Goal: Task Accomplishment & Management: Manage account settings

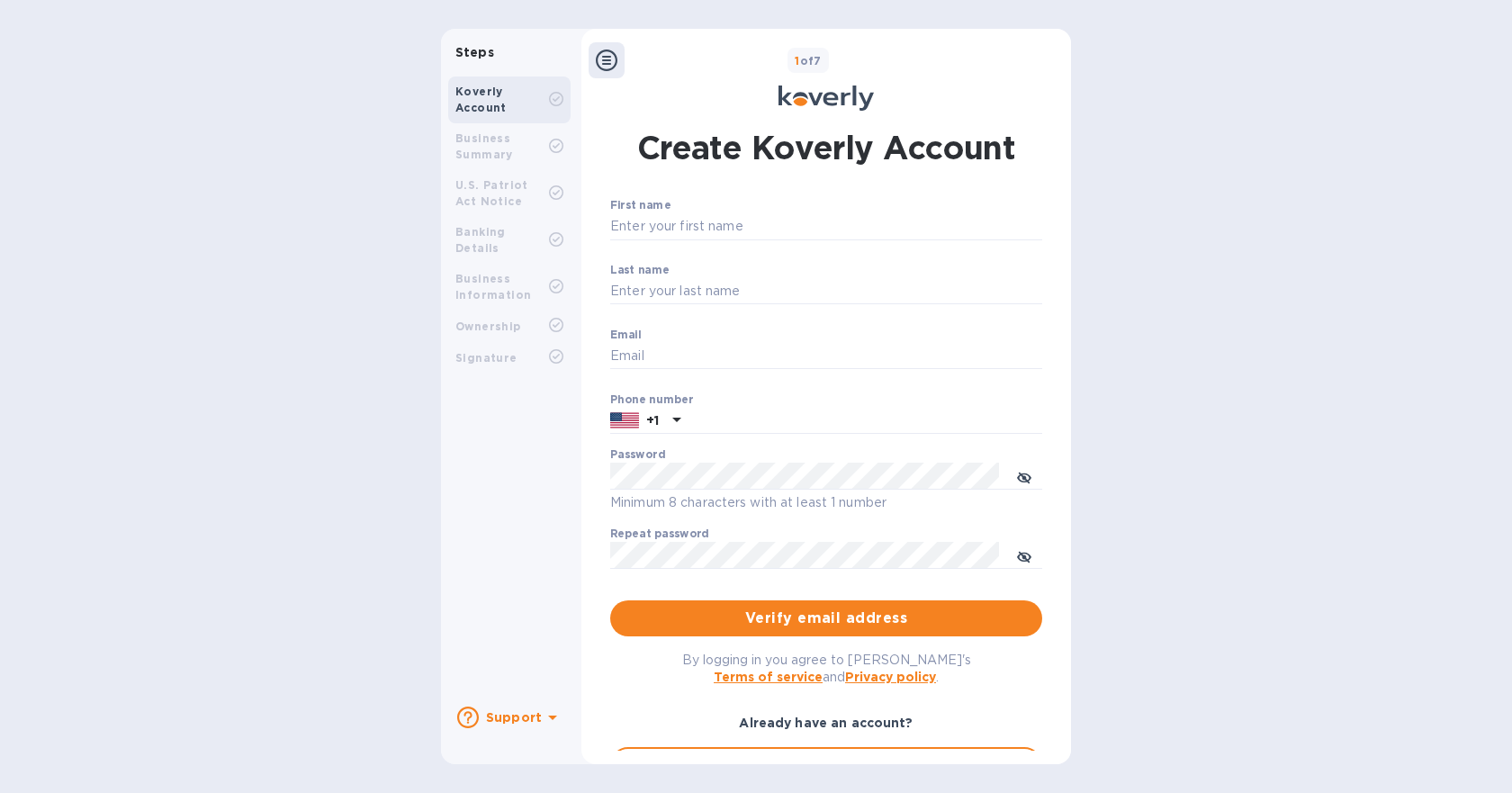
type input "[EMAIL_ADDRESS][DOMAIN_NAME]"
click at [800, 104] on icon at bounding box center [801, 102] width 15 height 8
click at [602, 65] on icon at bounding box center [606, 60] width 21 height 21
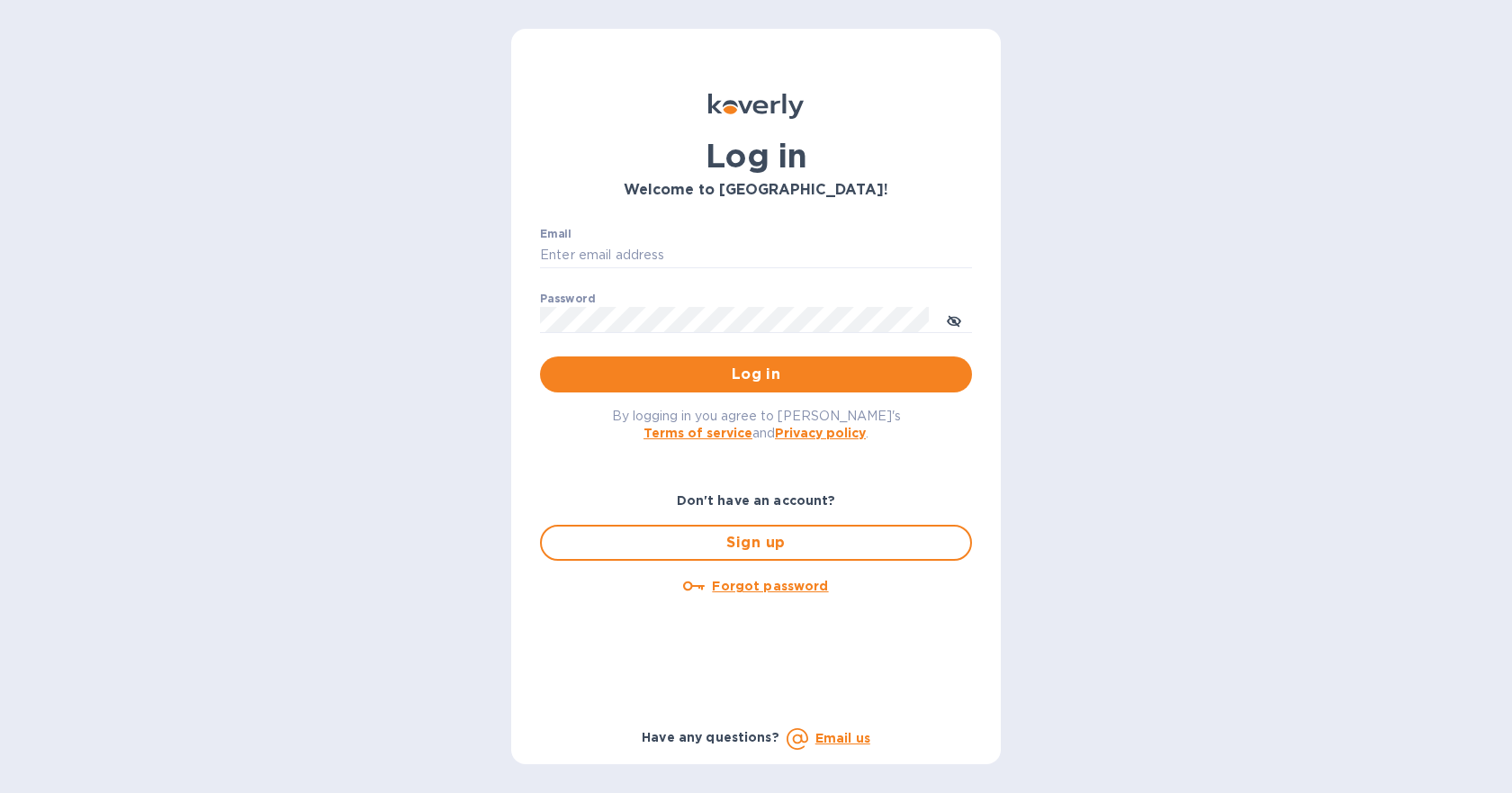
type input "[EMAIL_ADDRESS][DOMAIN_NAME]"
drag, startPoint x: 711, startPoint y: 352, endPoint x: 736, endPoint y: 368, distance: 29.7
click at [711, 352] on p "​" at bounding box center [756, 346] width 432 height 21
click at [744, 375] on span "Log in" at bounding box center [756, 374] width 404 height 21
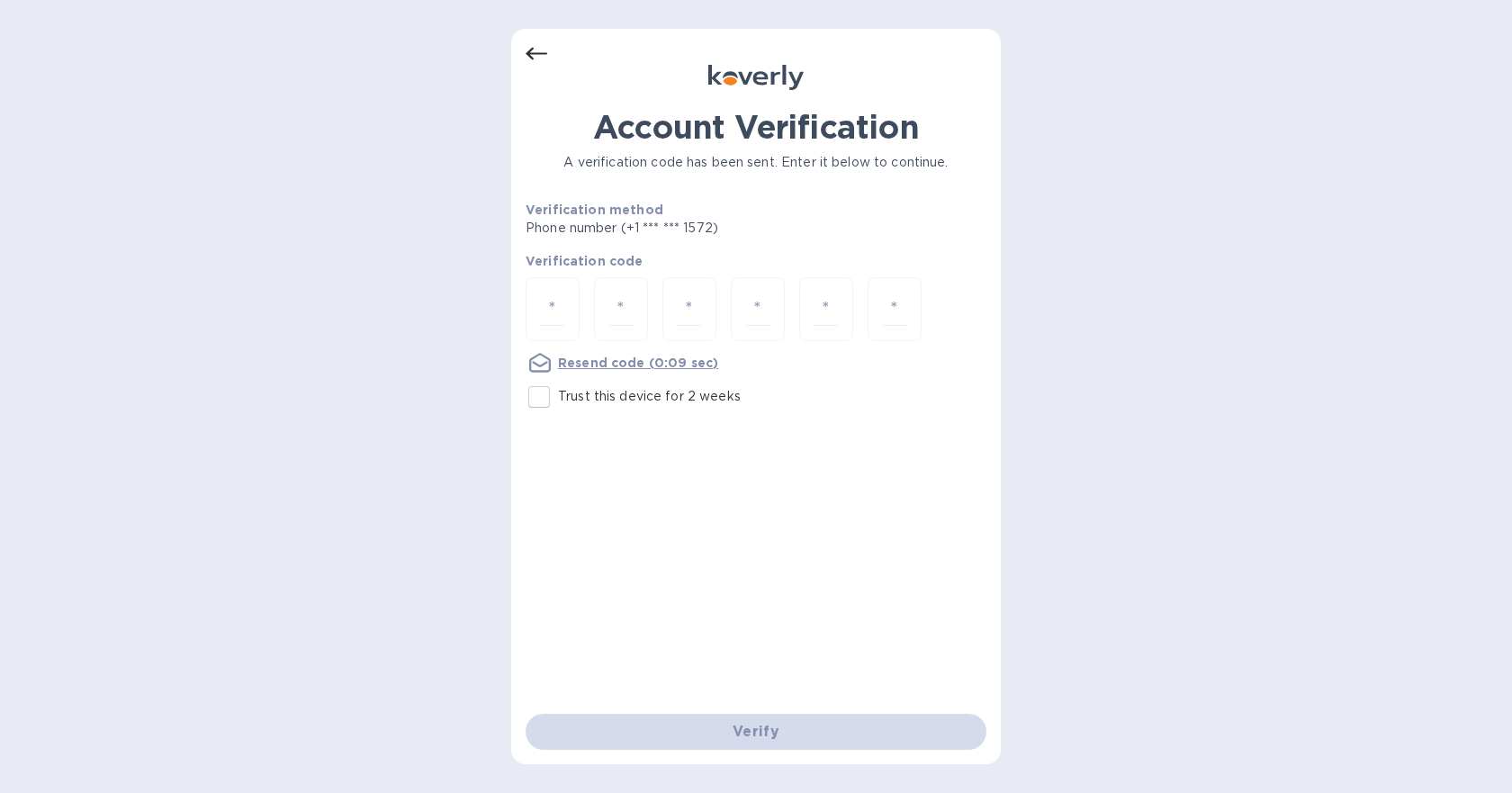
click at [538, 393] on input "Trust this device for 2 weeks" at bounding box center [539, 396] width 38 height 38
checkbox input "true"
click at [562, 308] on input "number" at bounding box center [551, 309] width 23 height 33
type input "8"
type input "1"
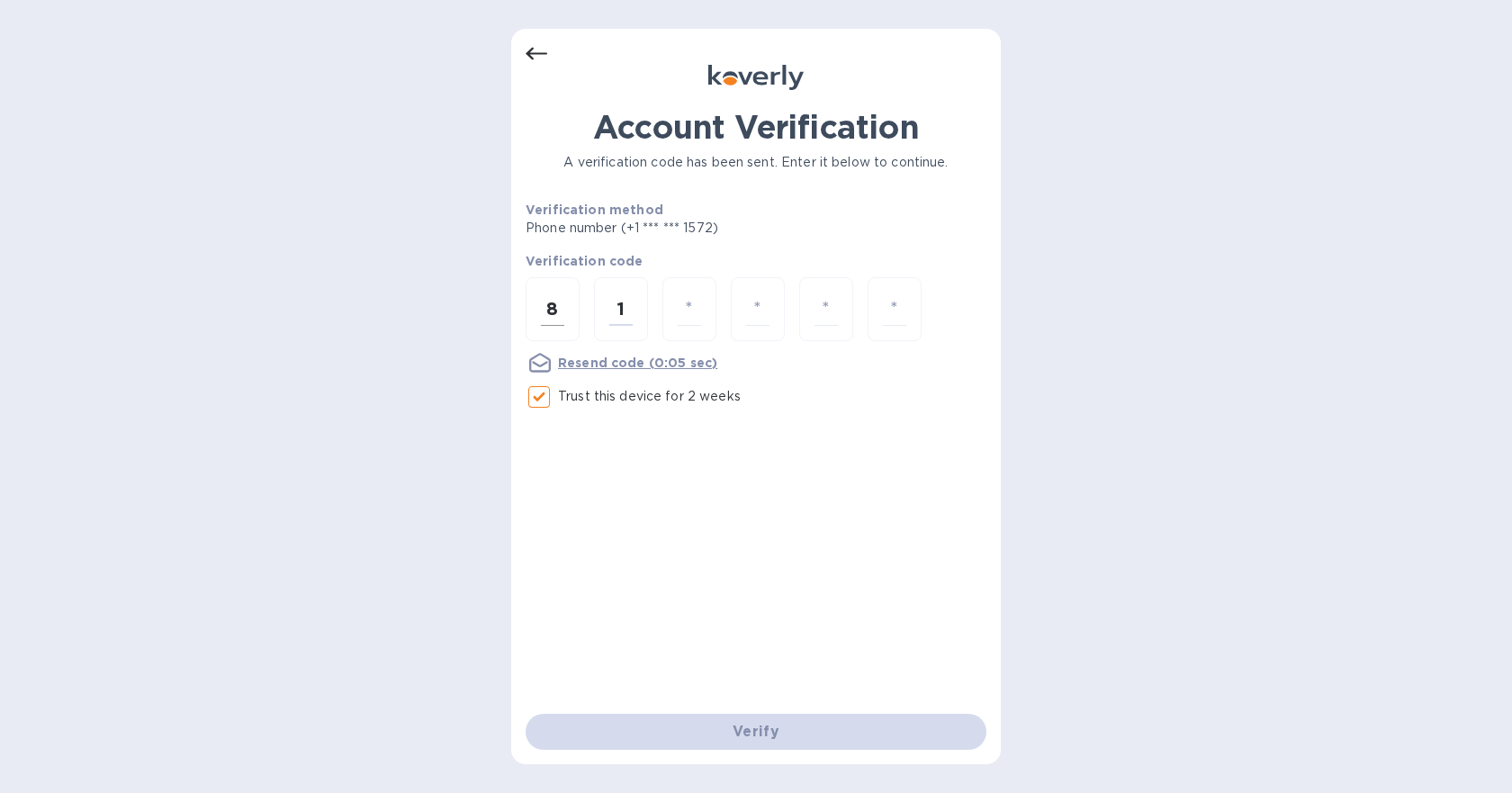
type input "0"
type input "8"
type input "7"
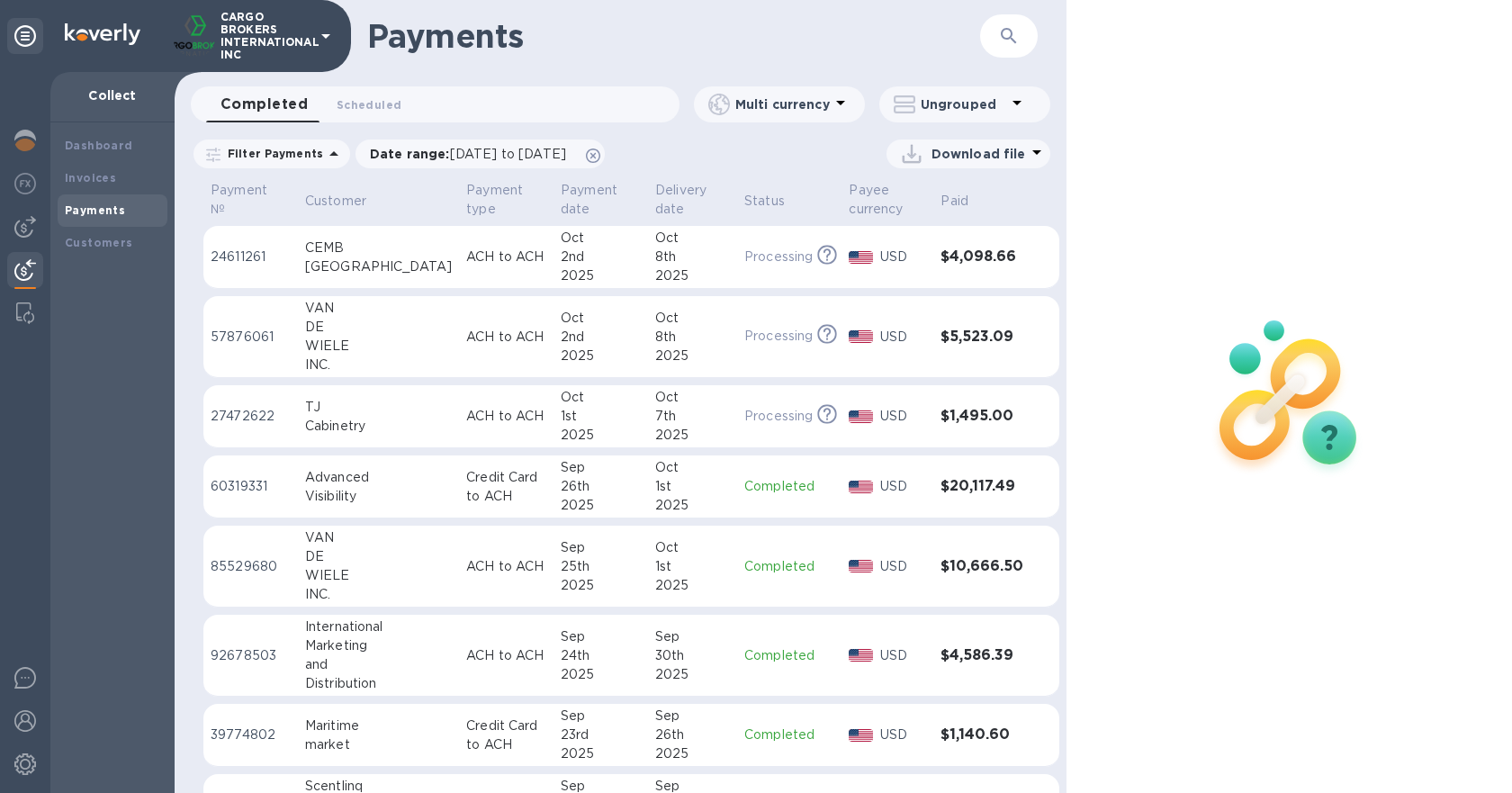
click at [307, 39] on p "CARGO BROKERS INTERNATIONAL INC" at bounding box center [266, 36] width 90 height 51
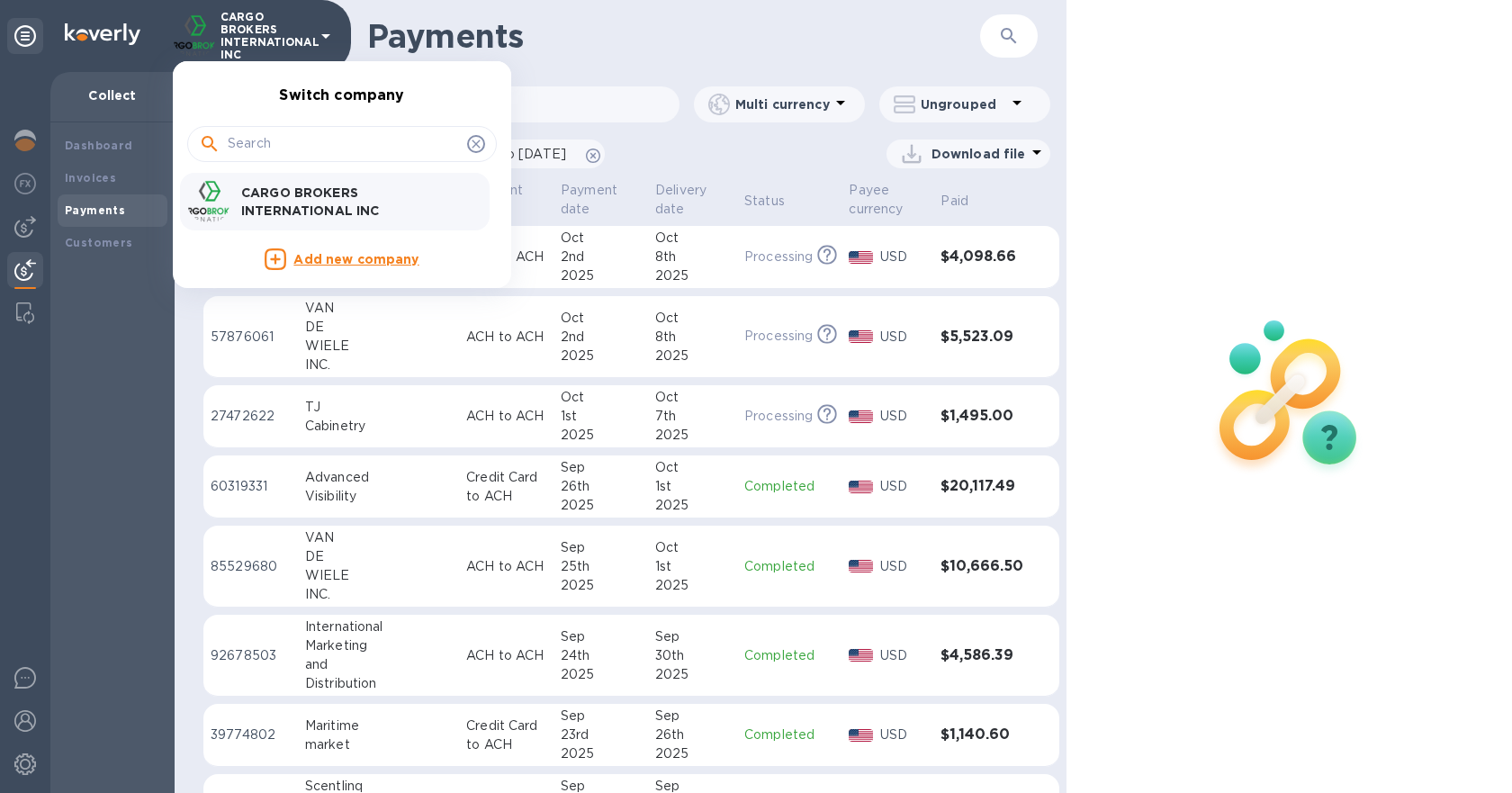
click at [290, 200] on p "CARGO BROKERS INTERNATIONAL INC" at bounding box center [354, 201] width 227 height 36
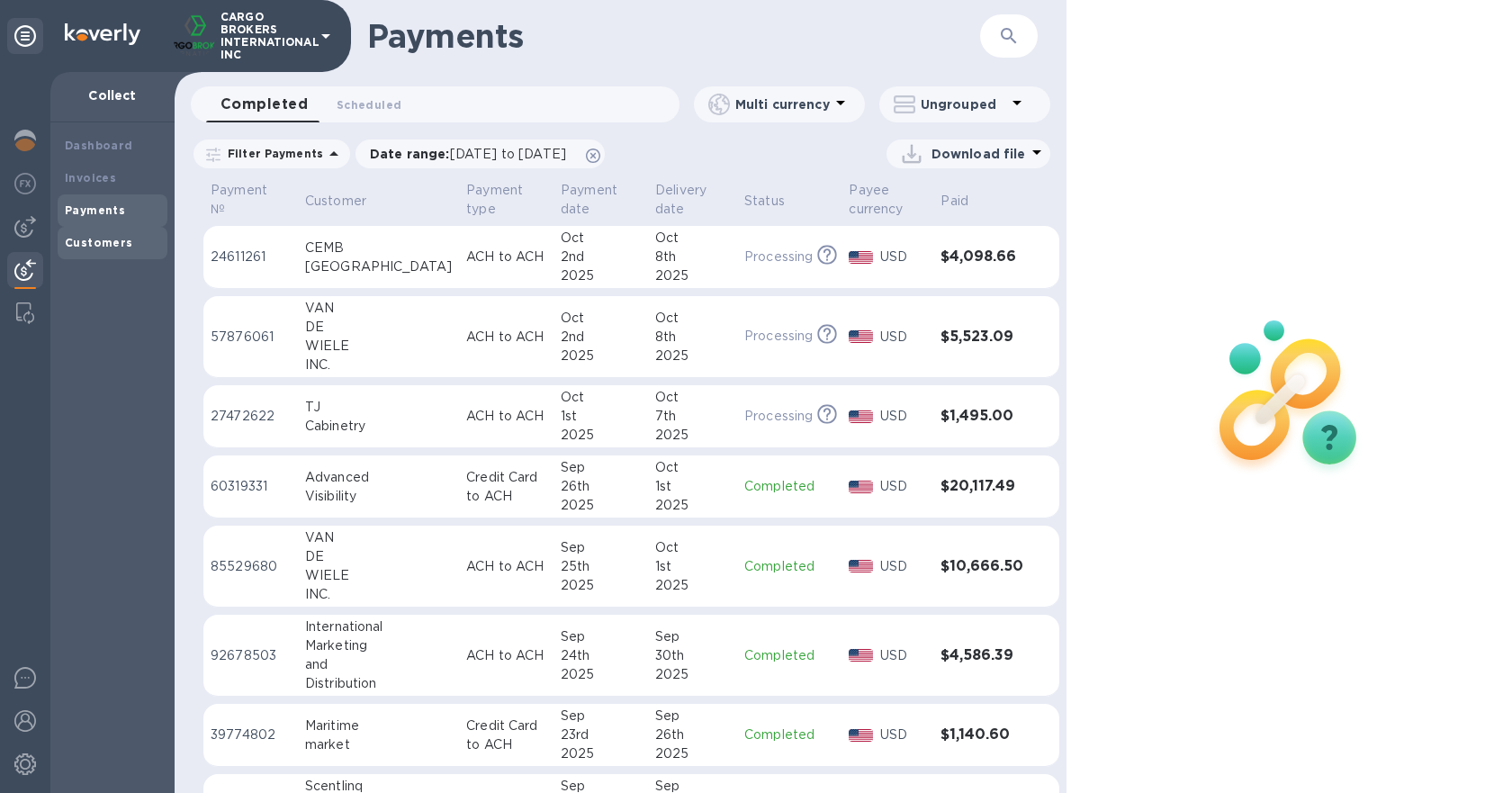
click at [111, 240] on b "Customers" at bounding box center [98, 243] width 68 height 14
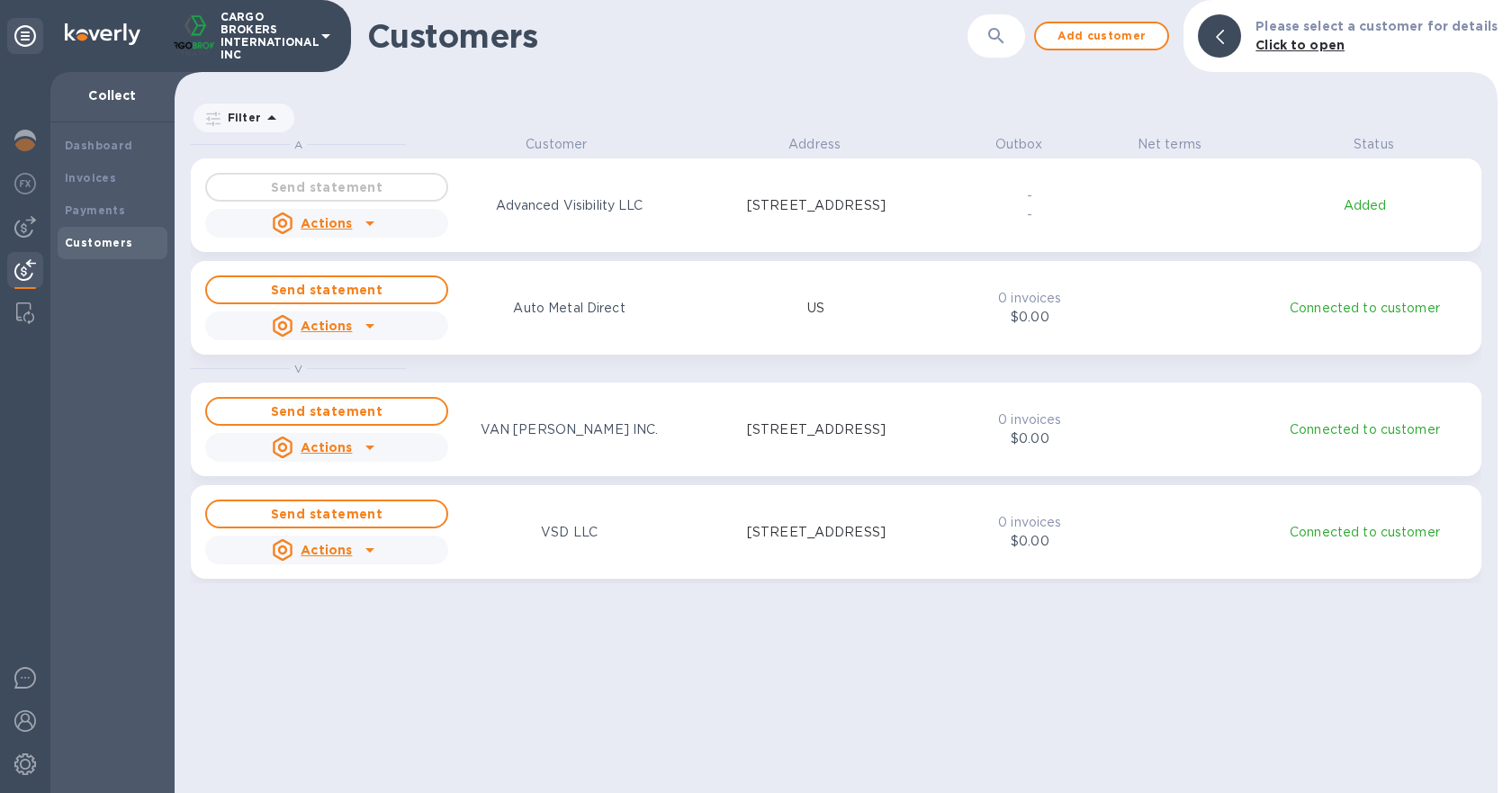
scroll to position [644, 1315]
click at [97, 203] on b "Payments" at bounding box center [95, 210] width 61 height 14
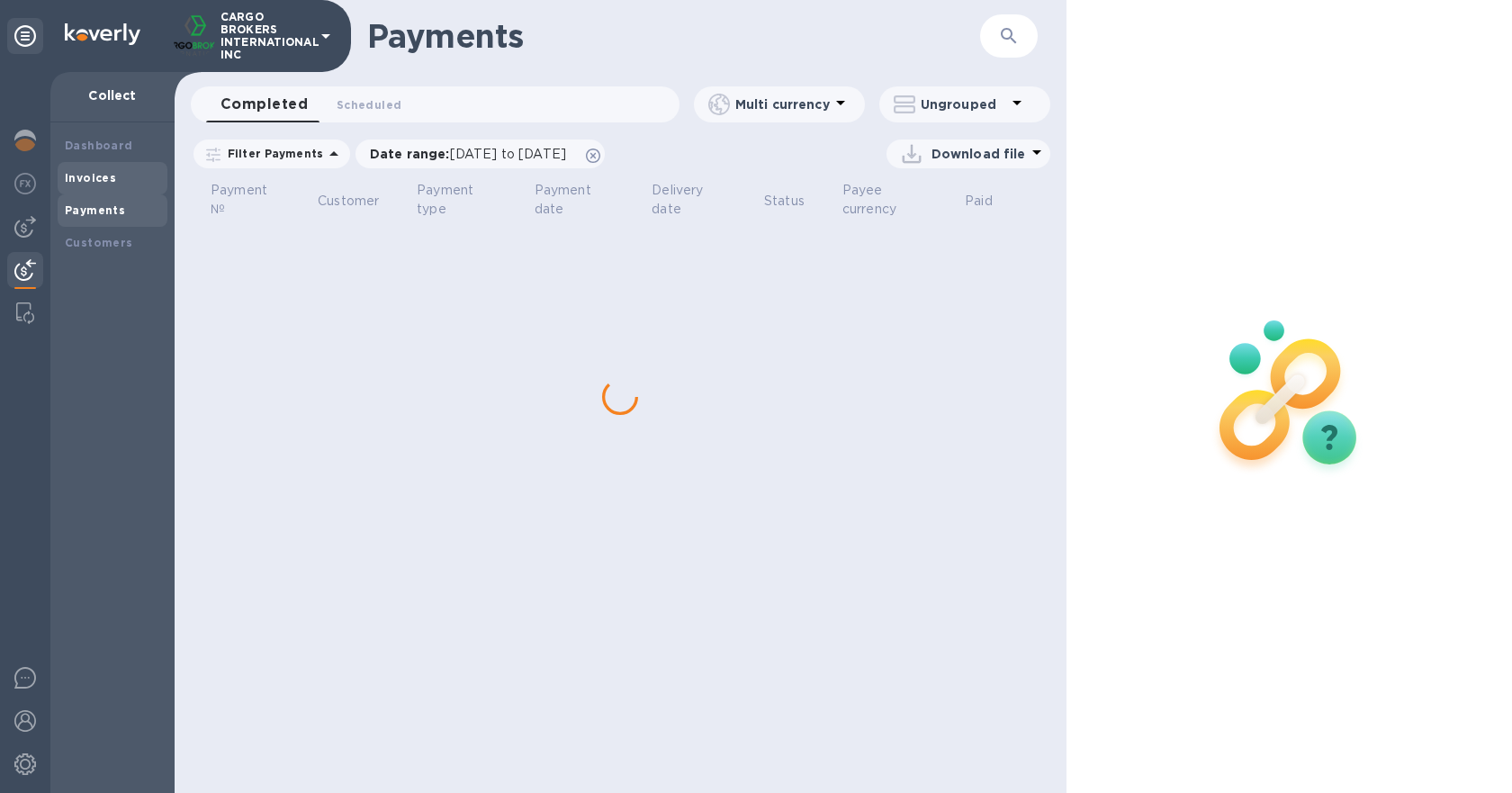
click at [97, 182] on b "Invoices" at bounding box center [90, 177] width 51 height 14
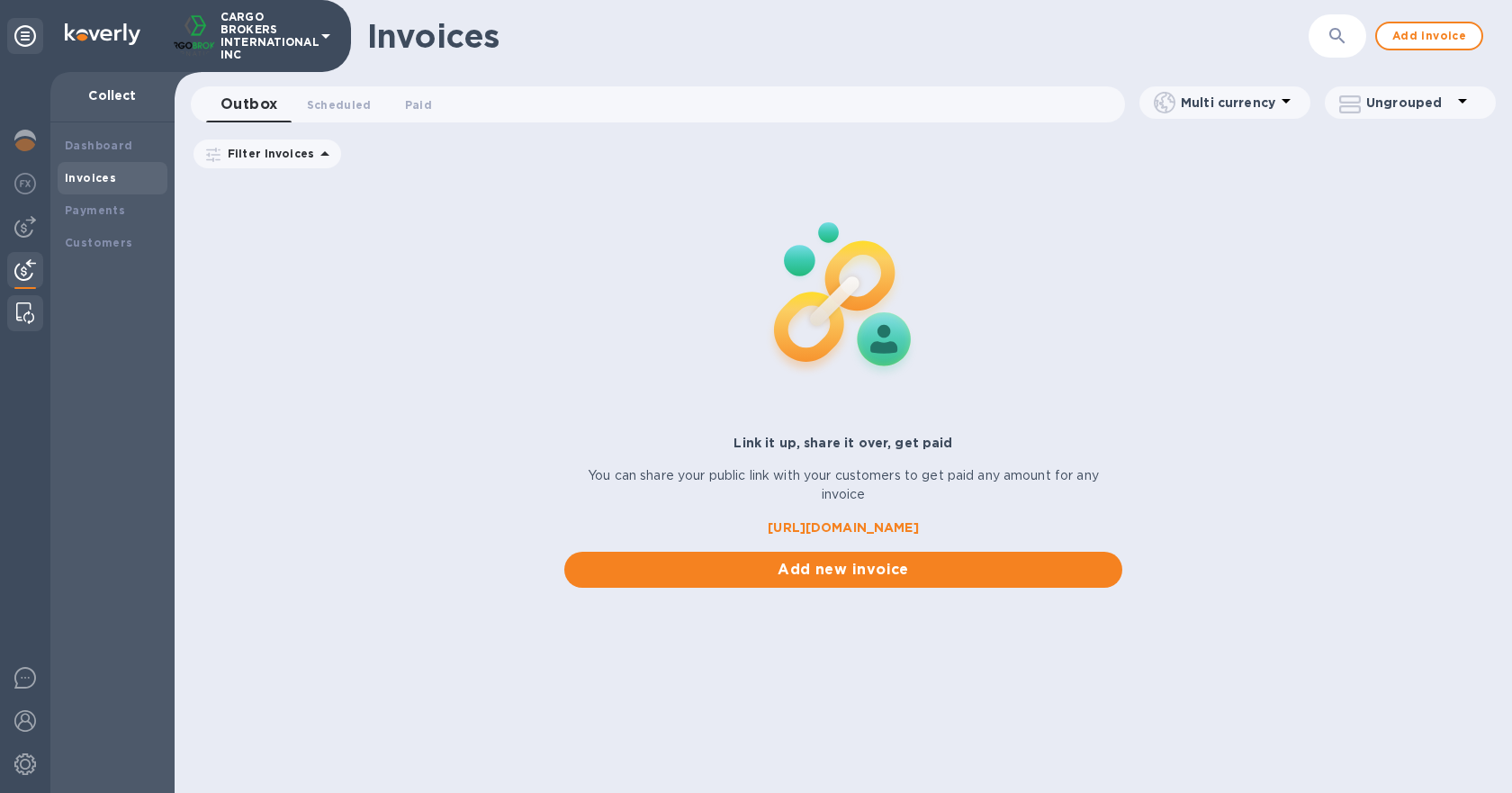
click at [18, 305] on img at bounding box center [26, 312] width 18 height 21
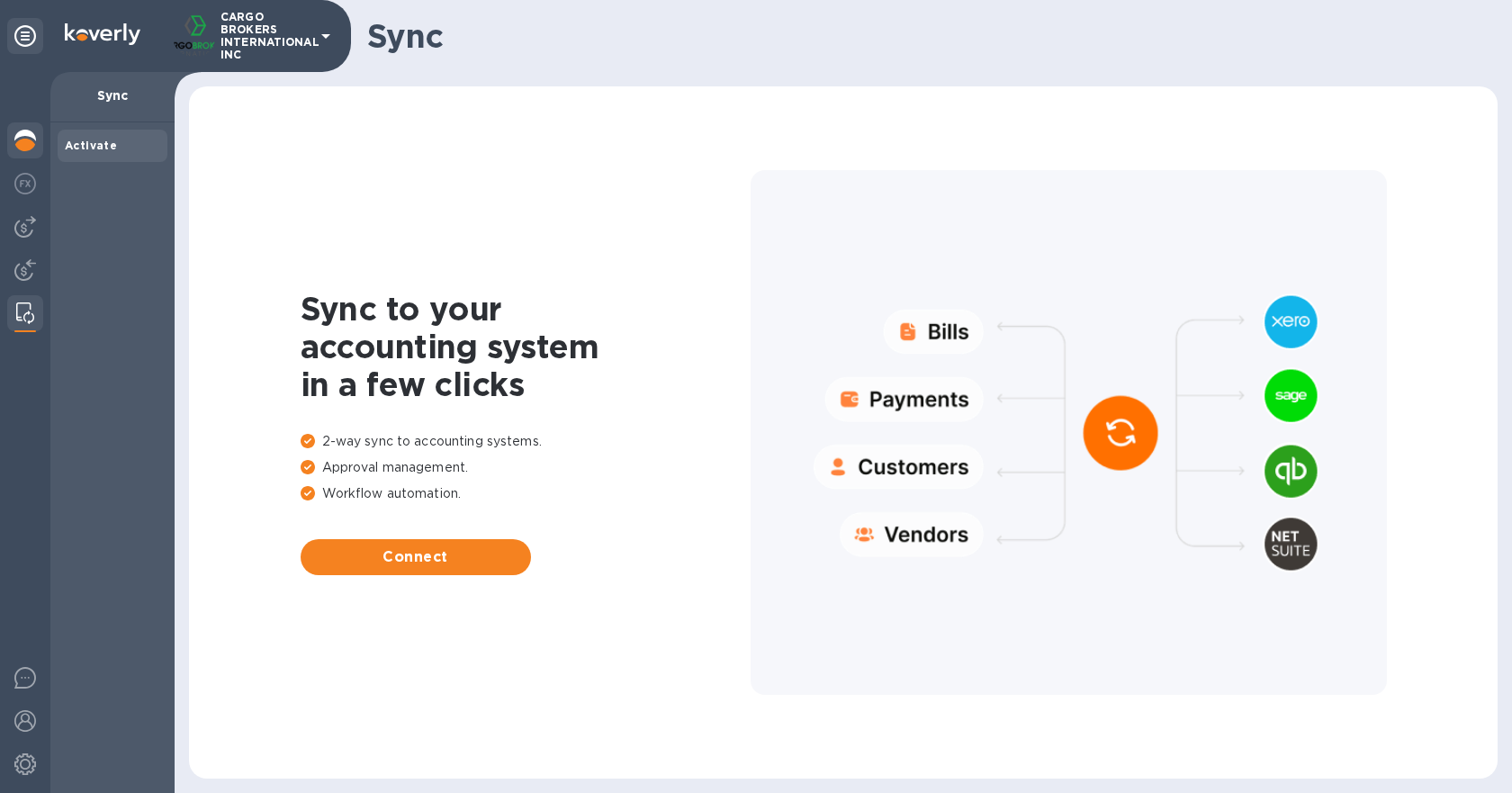
click at [17, 140] on img at bounding box center [25, 140] width 21 height 21
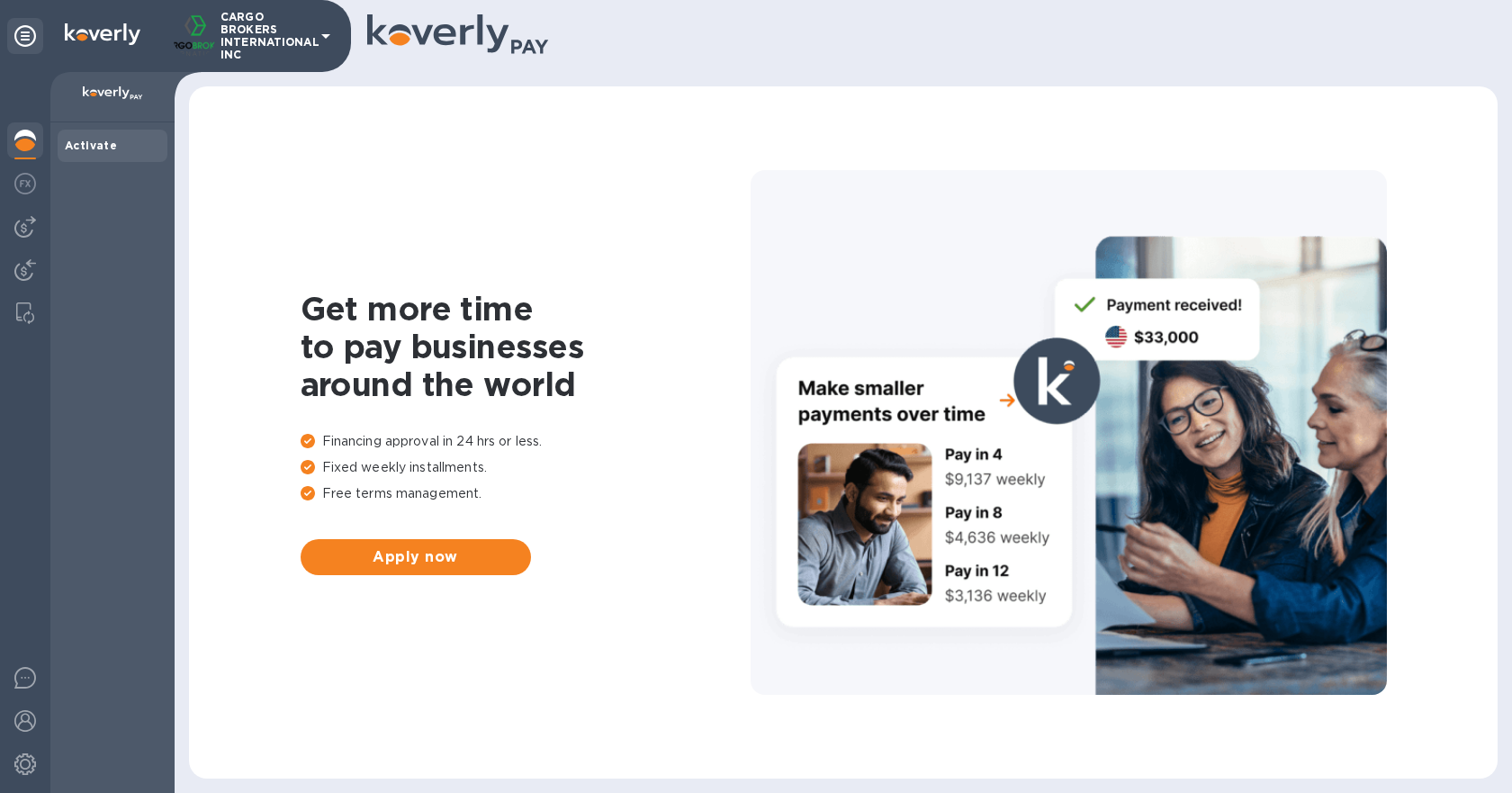
click at [46, 32] on div "CARGO BROKERS INTERNATIONAL INC" at bounding box center [176, 36] width 351 height 72
click at [26, 38] on icon at bounding box center [25, 35] width 21 height 21
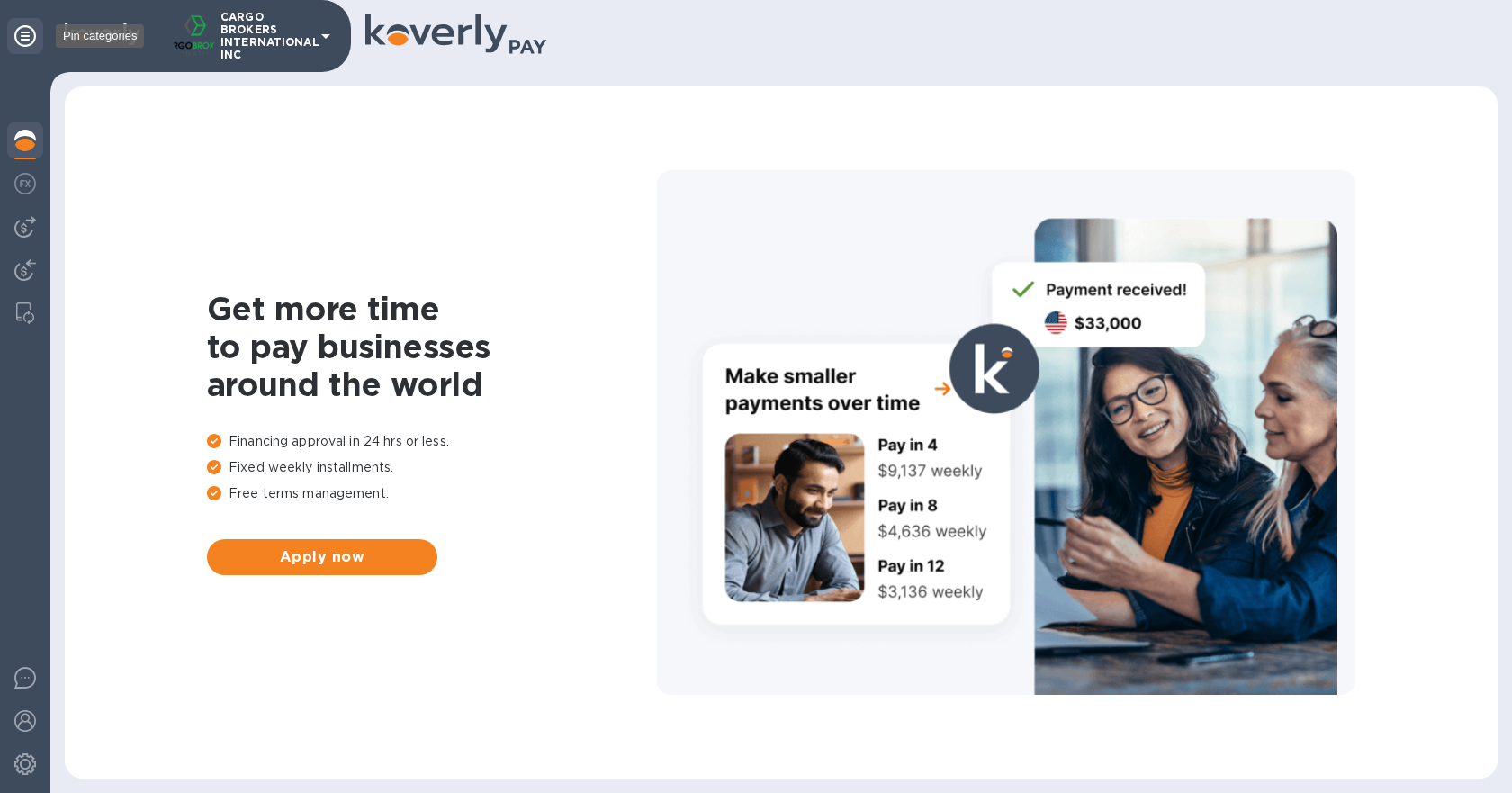
click at [26, 38] on icon at bounding box center [25, 35] width 21 height 21
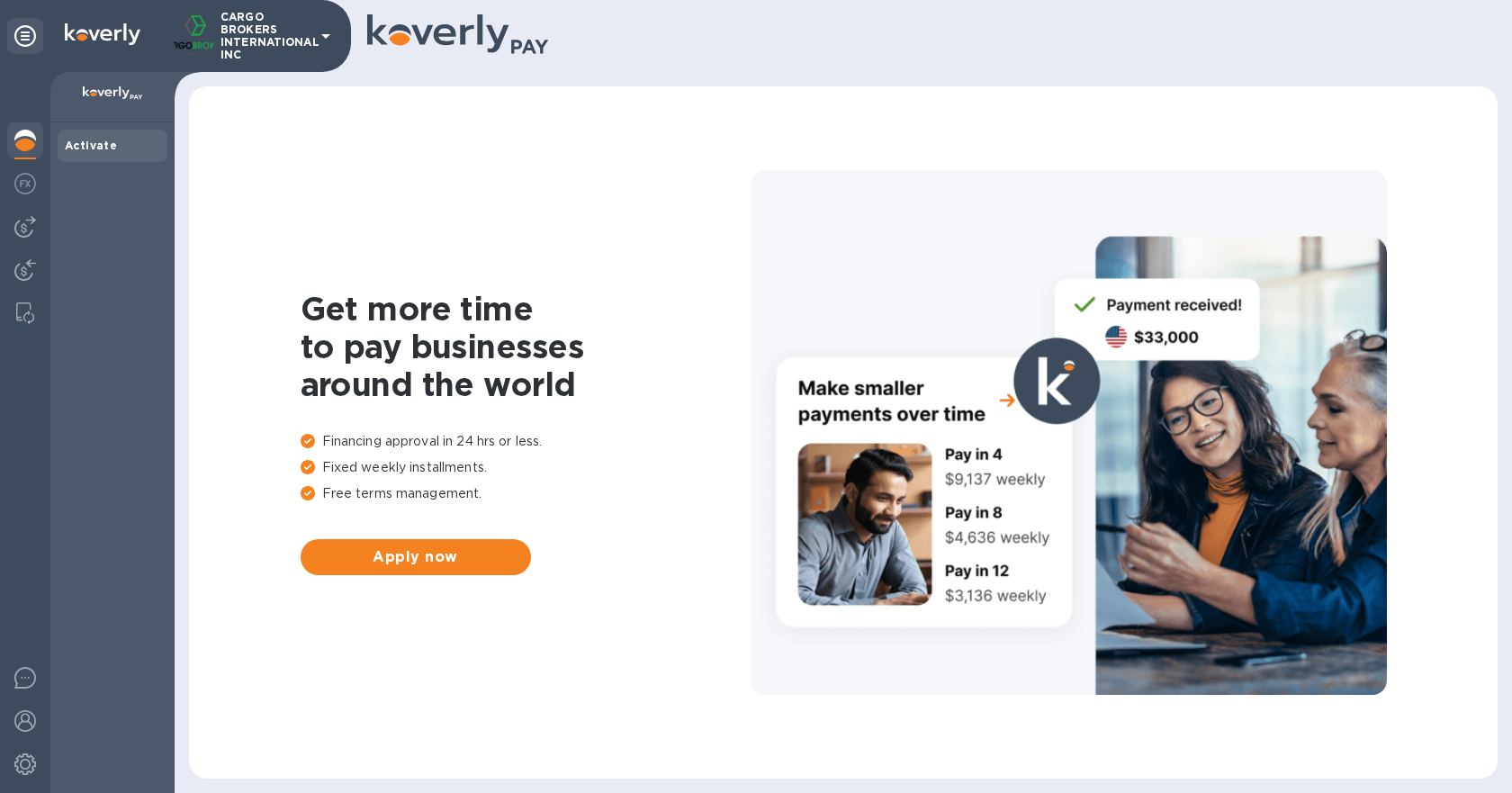
click at [267, 23] on p "CARGO BROKERS INTERNATIONAL INC" at bounding box center [266, 36] width 90 height 51
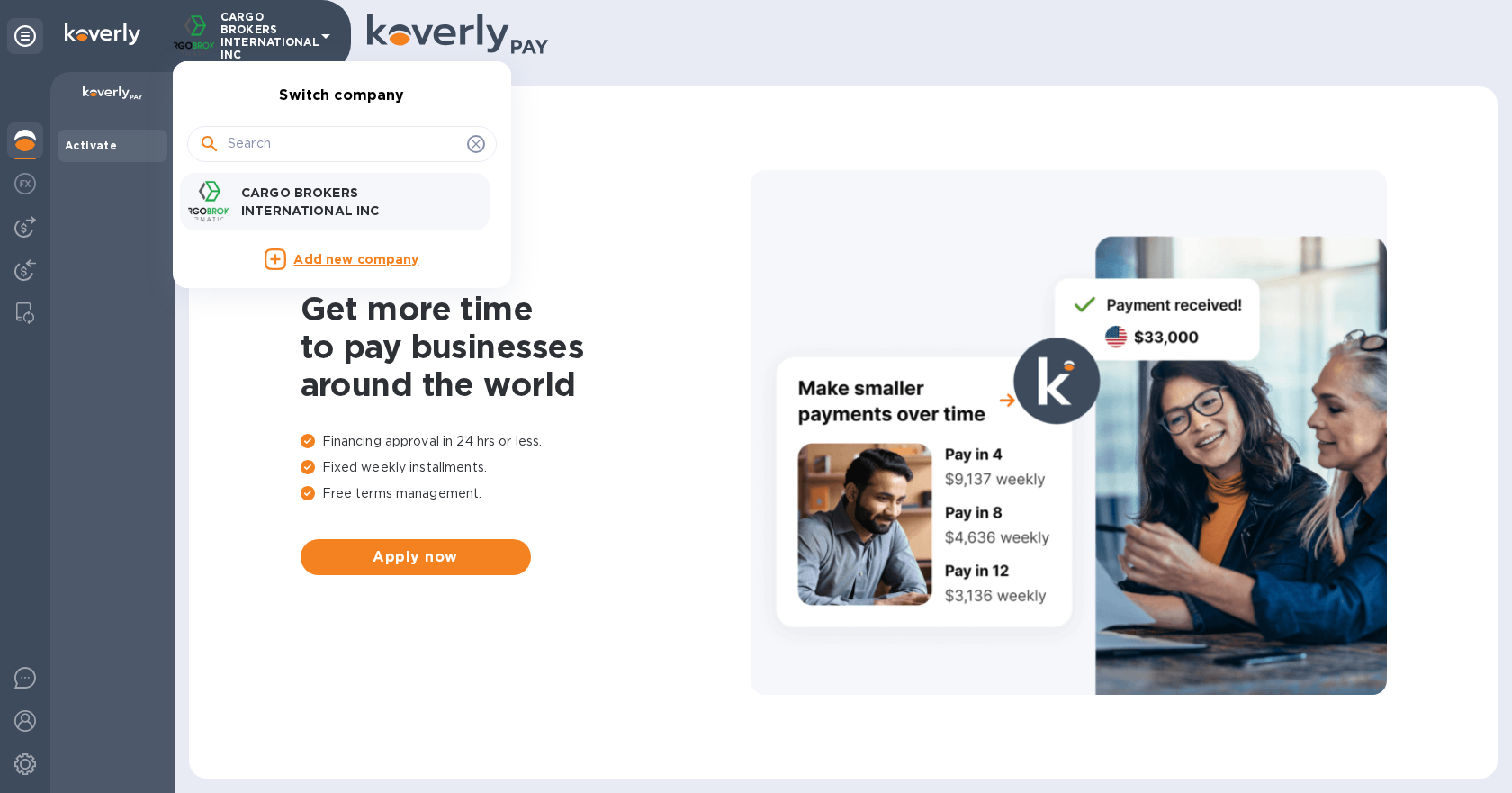
click at [326, 210] on p "CARGO BROKERS INTERNATIONAL INC" at bounding box center [354, 201] width 227 height 36
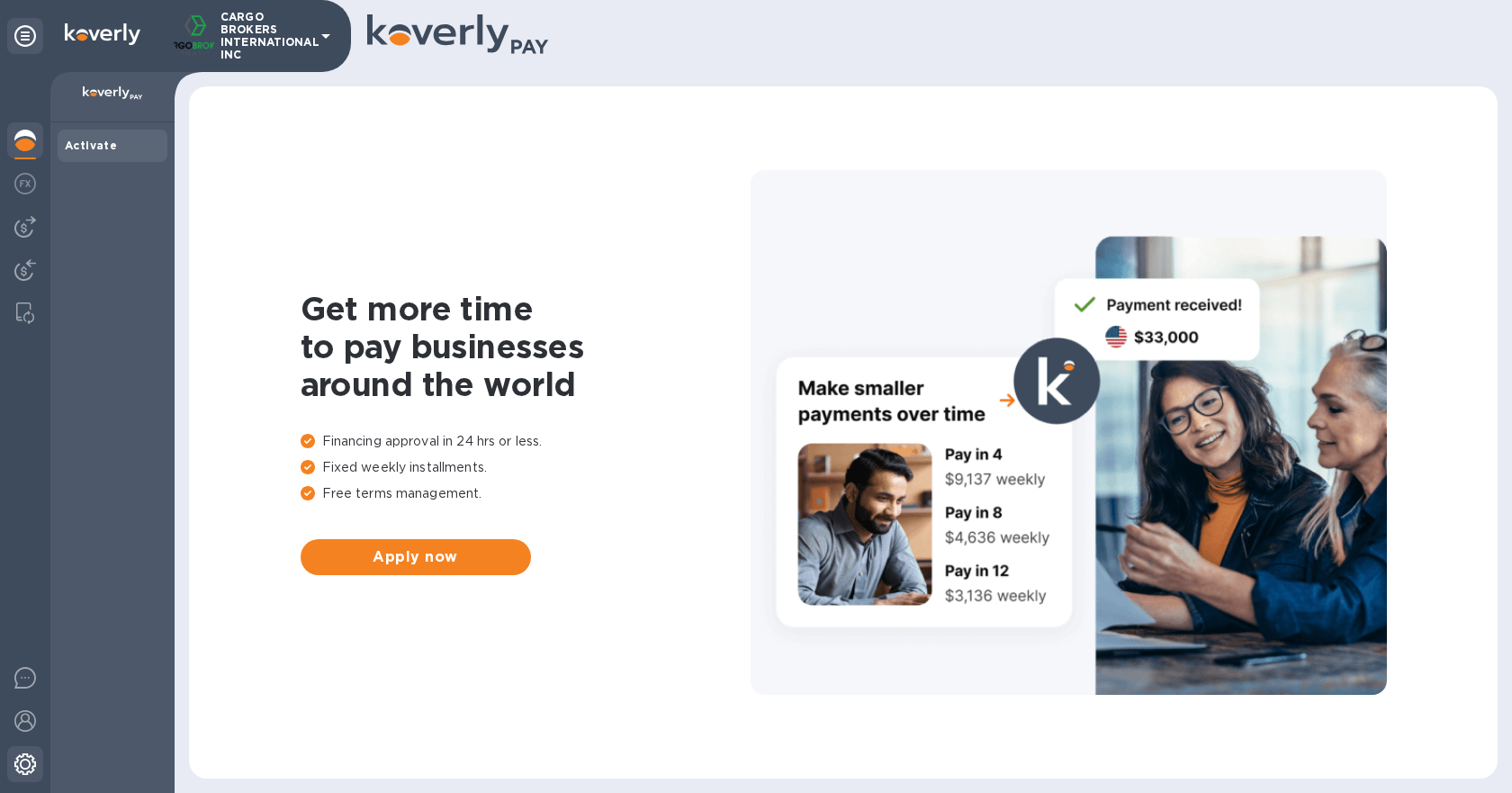
click at [24, 762] on img at bounding box center [25, 764] width 21 height 21
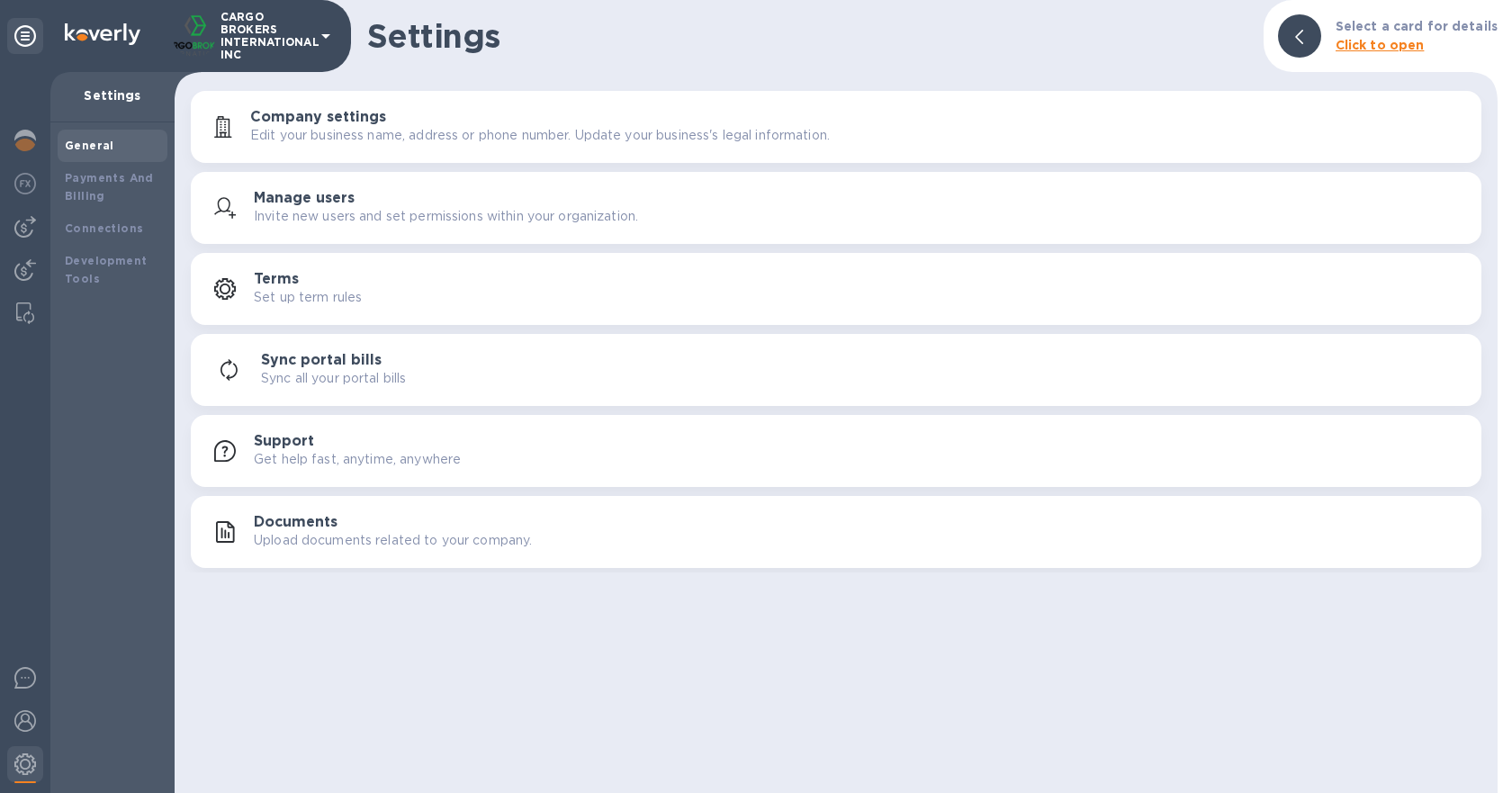
click at [362, 133] on p "Edit your business name, address or phone number. Update your business's legal …" at bounding box center [540, 135] width 580 height 19
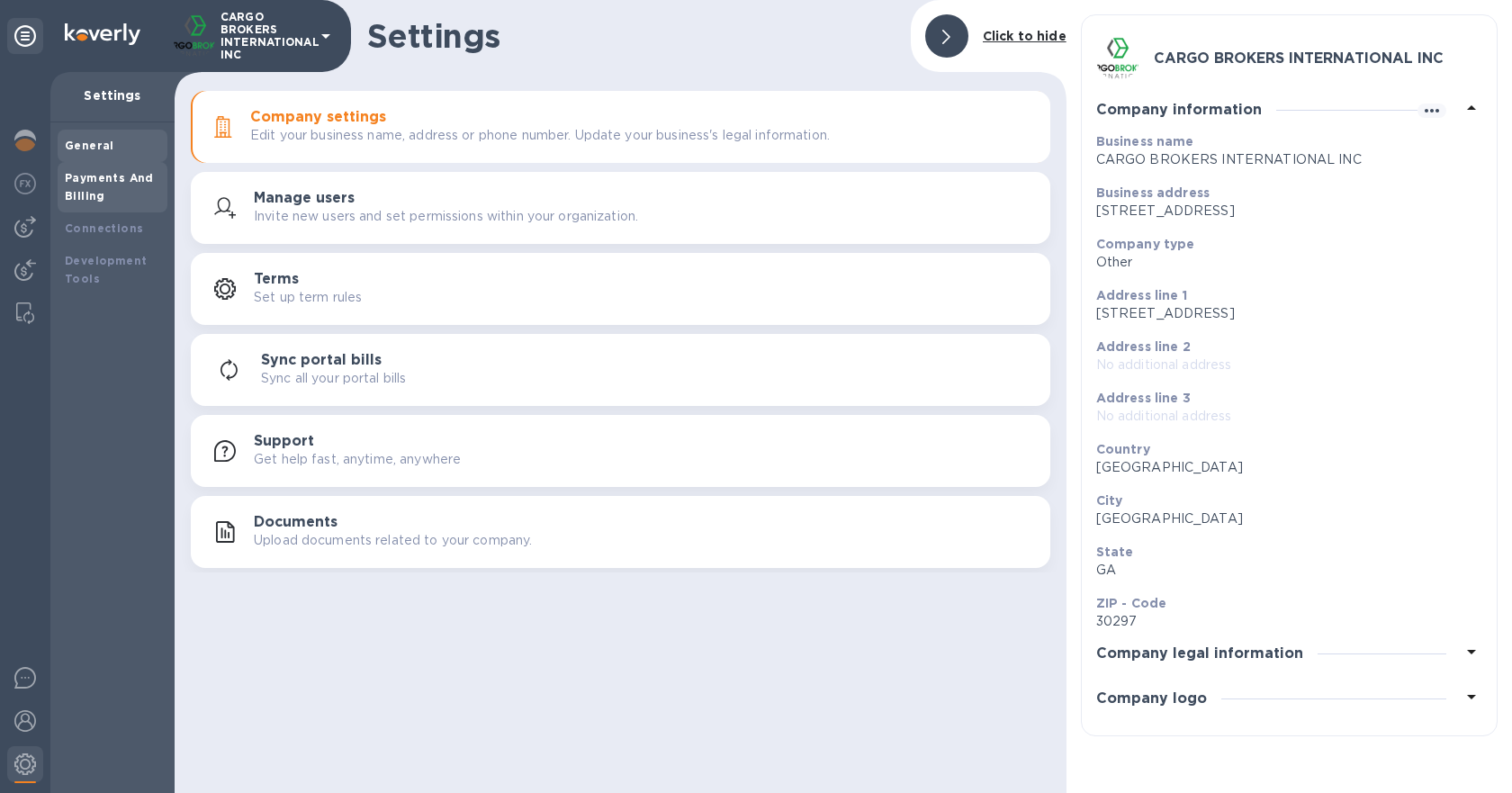
click at [97, 183] on b "Payments And Billing" at bounding box center [108, 187] width 89 height 31
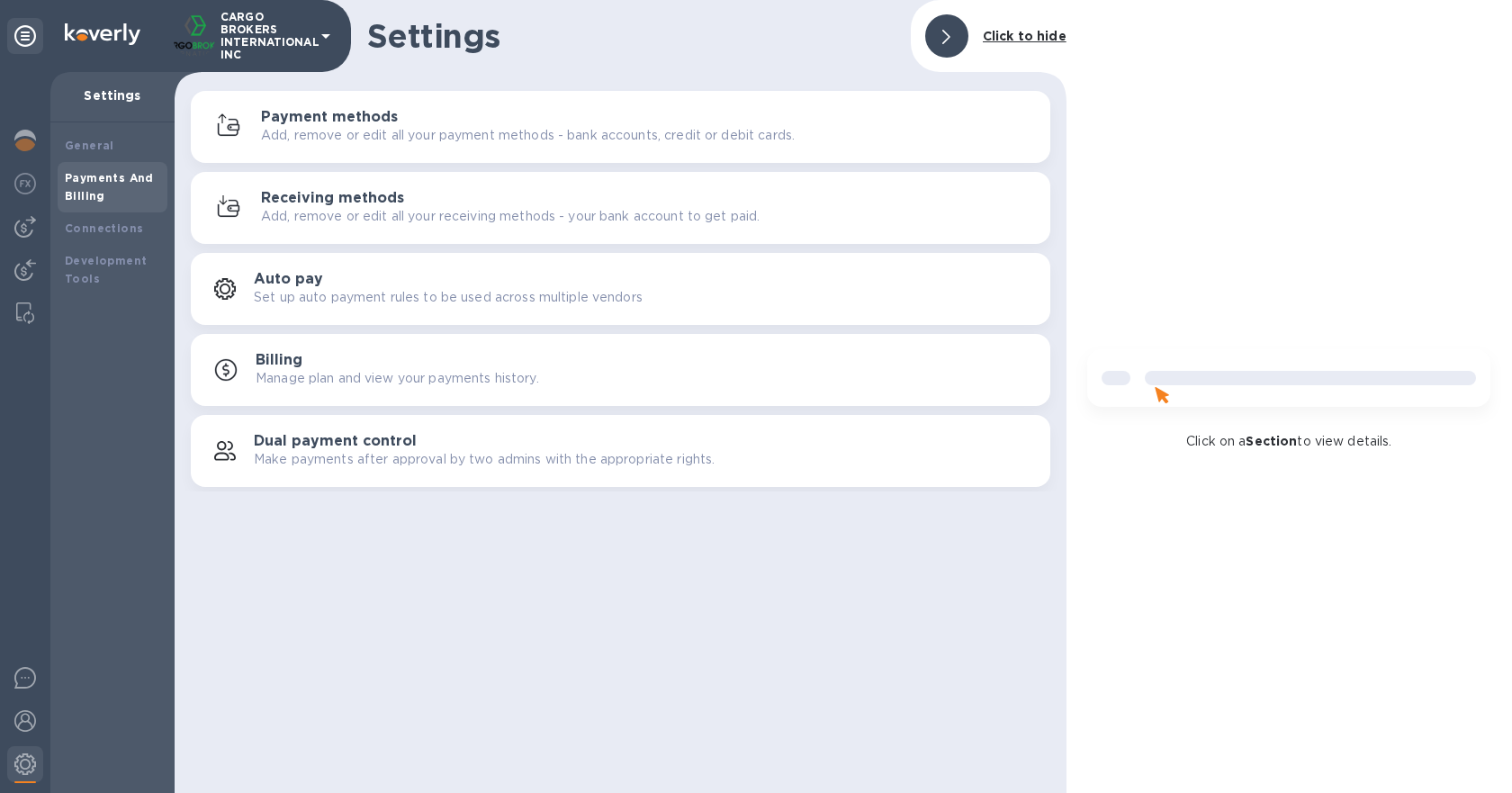
click at [338, 145] on div "Payment methods Add, remove or edit all your payment methods - bank accounts, c…" at bounding box center [620, 127] width 838 height 43
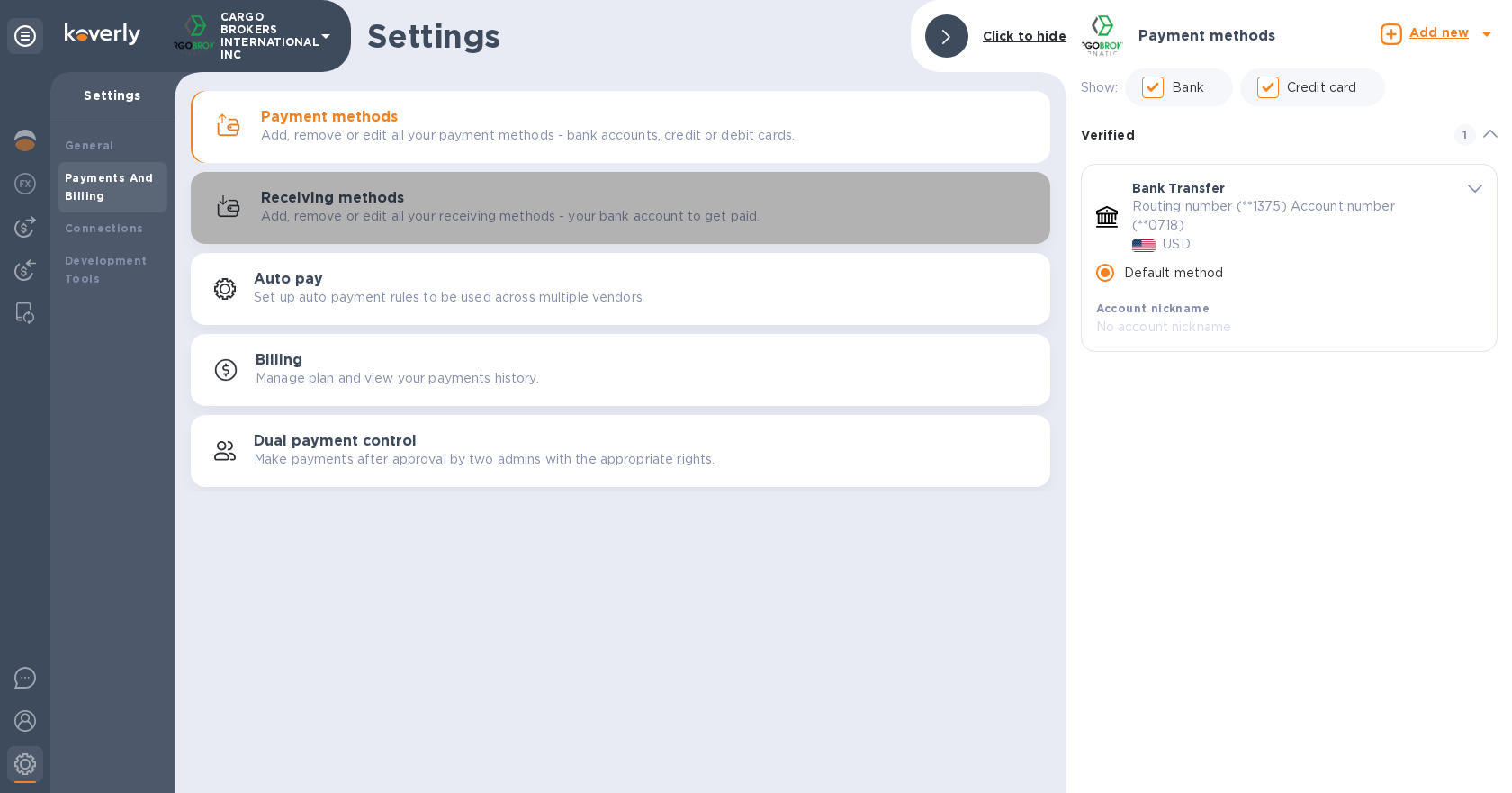
click at [337, 198] on h3 "Receiving methods" at bounding box center [333, 198] width 143 height 17
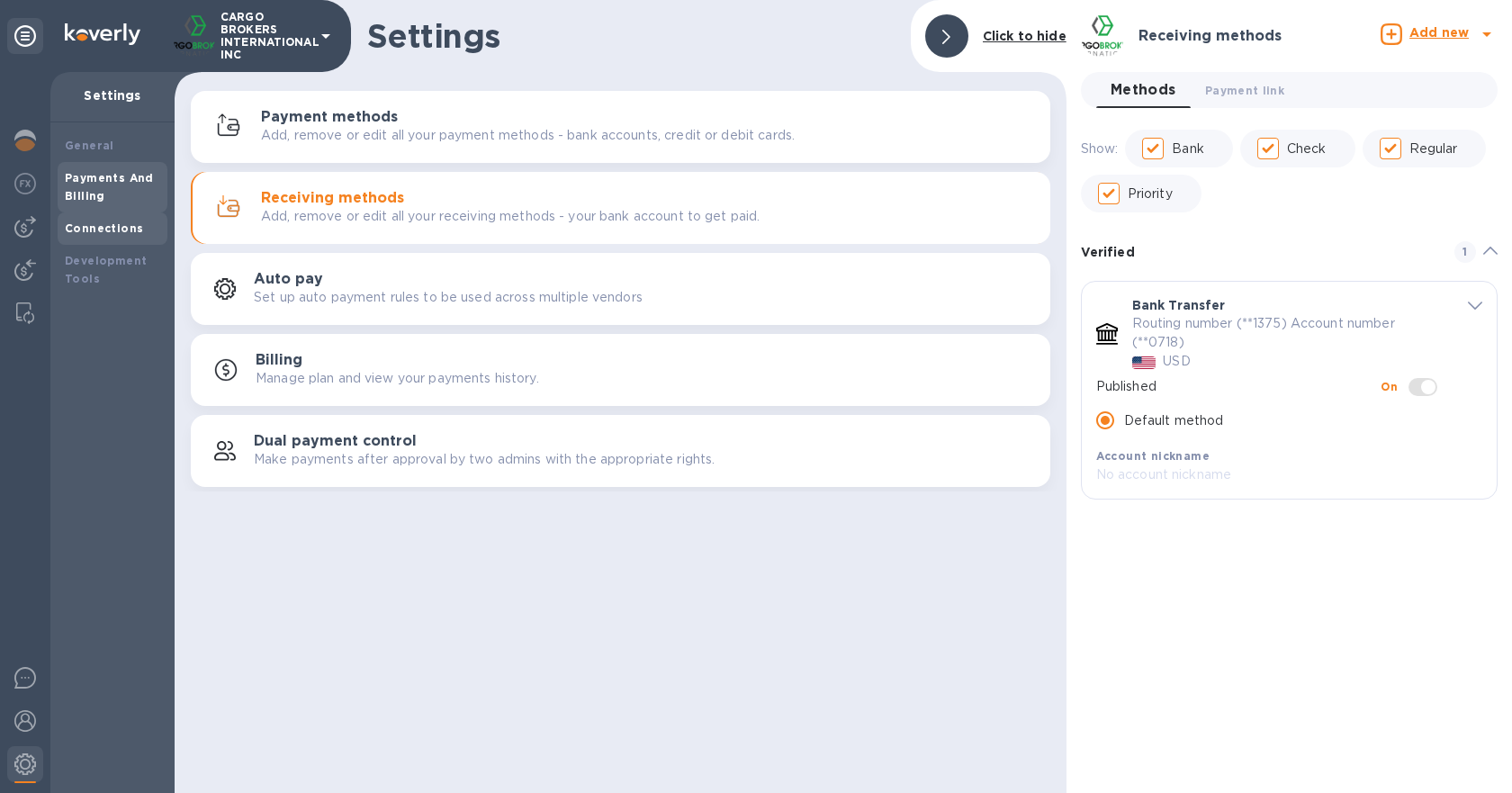
click at [106, 231] on b "Connections" at bounding box center [103, 228] width 78 height 14
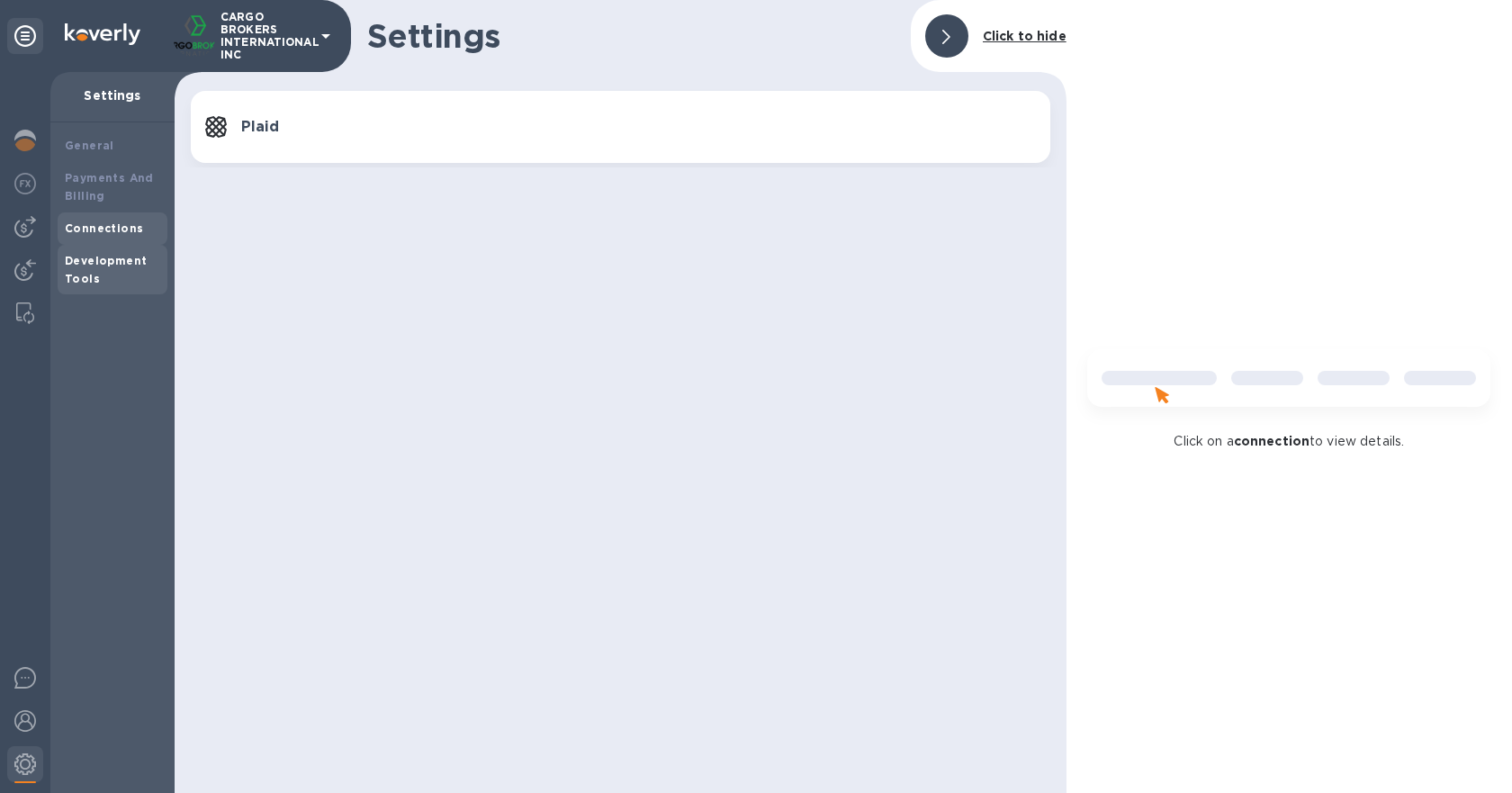
click at [108, 266] on b "Development Tools" at bounding box center [105, 269] width 82 height 31
